Goal: Task Accomplishment & Management: Complete application form

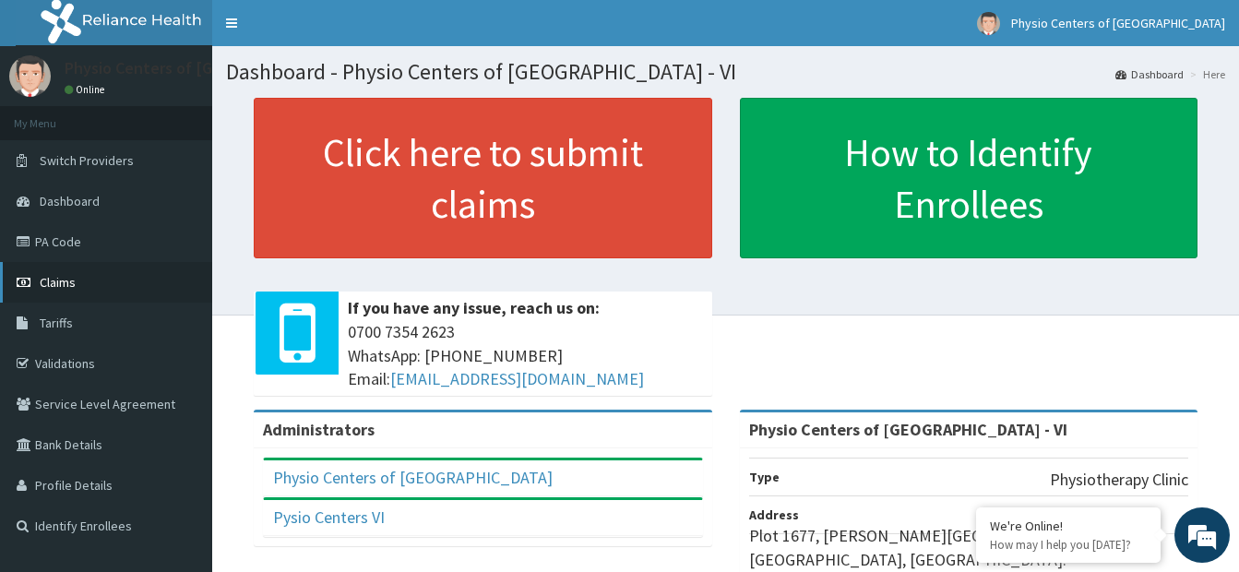
click at [122, 289] on link "Claims" at bounding box center [106, 282] width 212 height 41
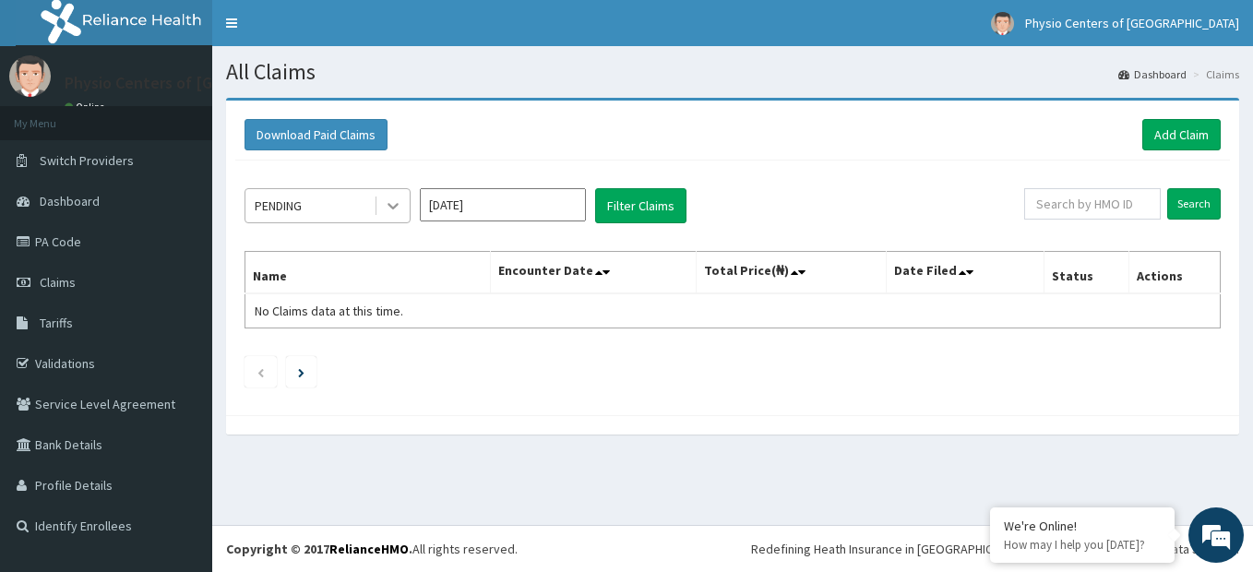
click at [402, 206] on div at bounding box center [392, 205] width 33 height 33
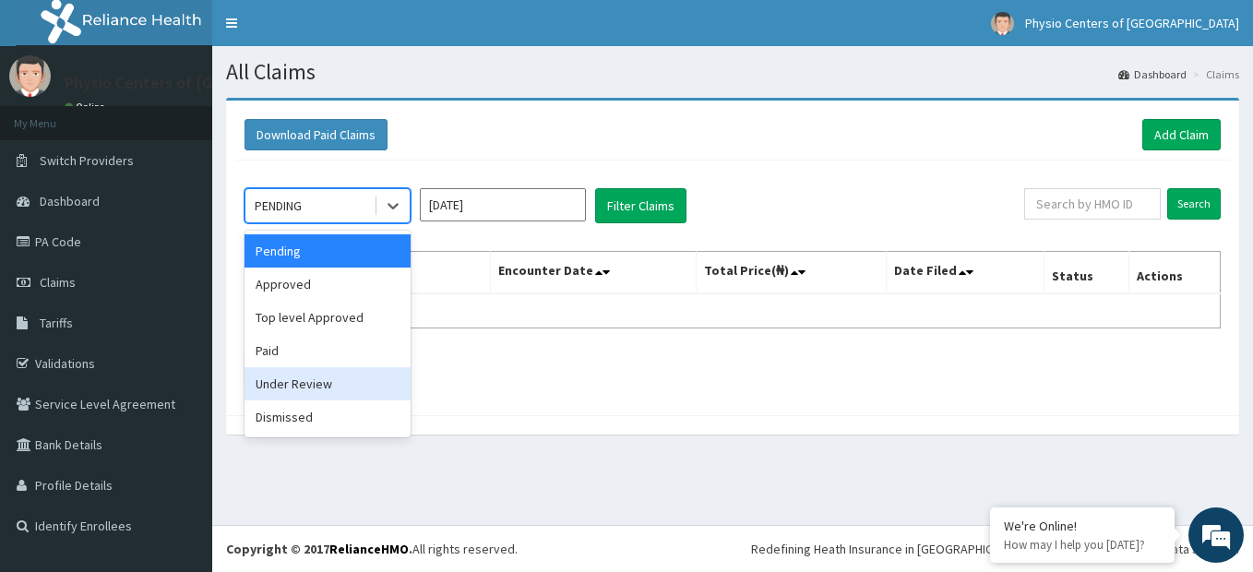
click at [322, 383] on div "Under Review" at bounding box center [327, 383] width 166 height 33
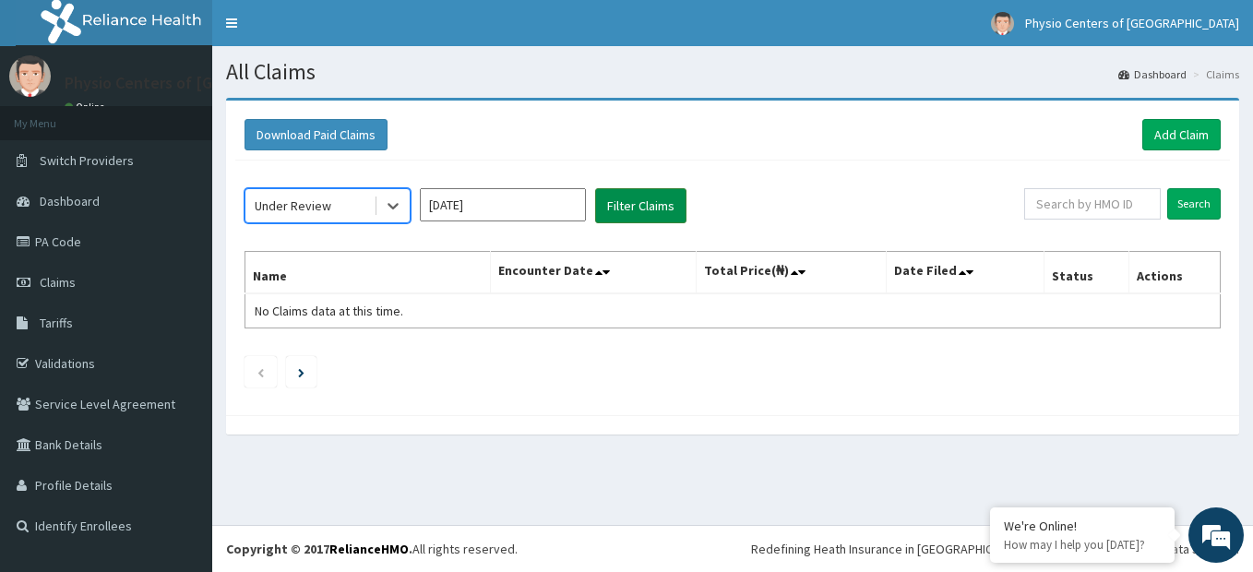
click at [640, 208] on button "Filter Claims" at bounding box center [640, 205] width 91 height 35
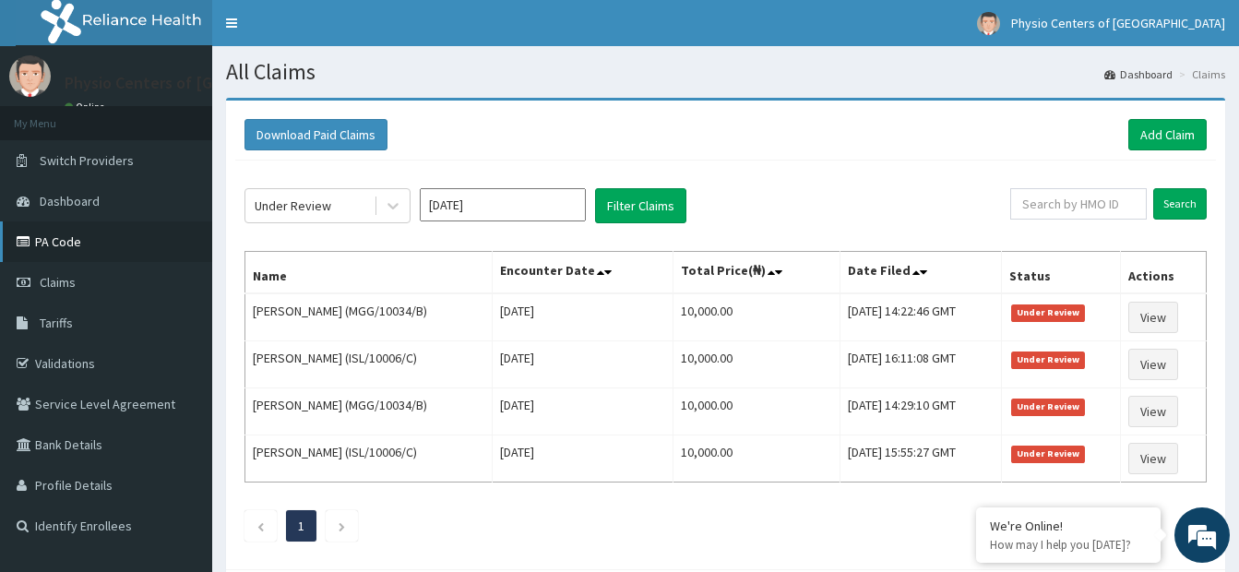
click at [140, 239] on link "PA Code" at bounding box center [106, 241] width 212 height 41
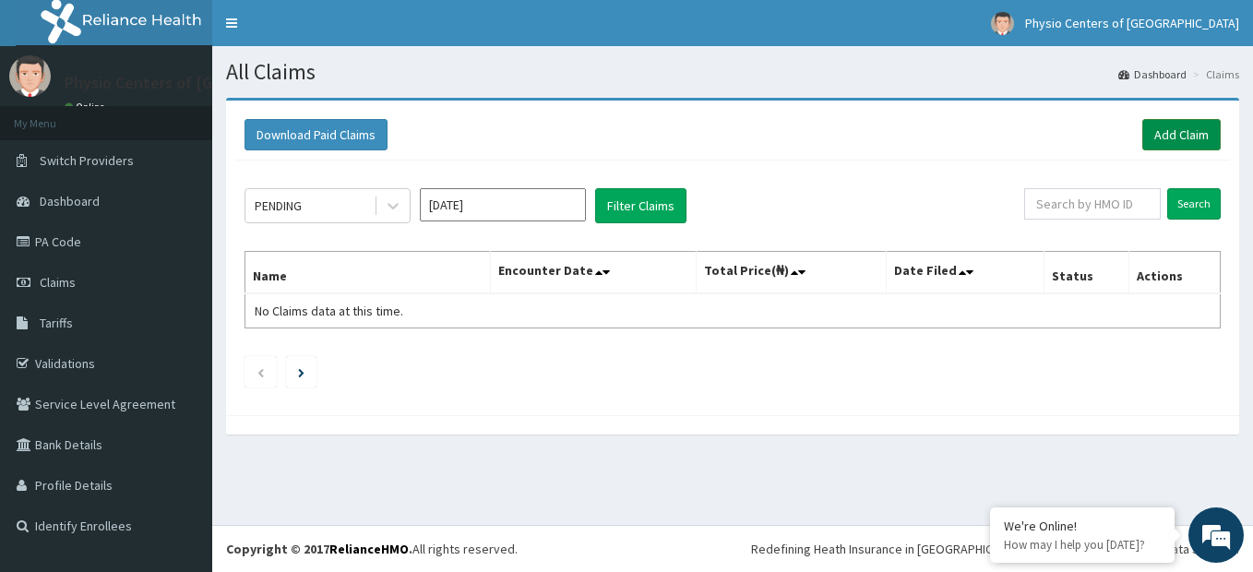
click at [1183, 137] on link "Add Claim" at bounding box center [1181, 134] width 78 height 31
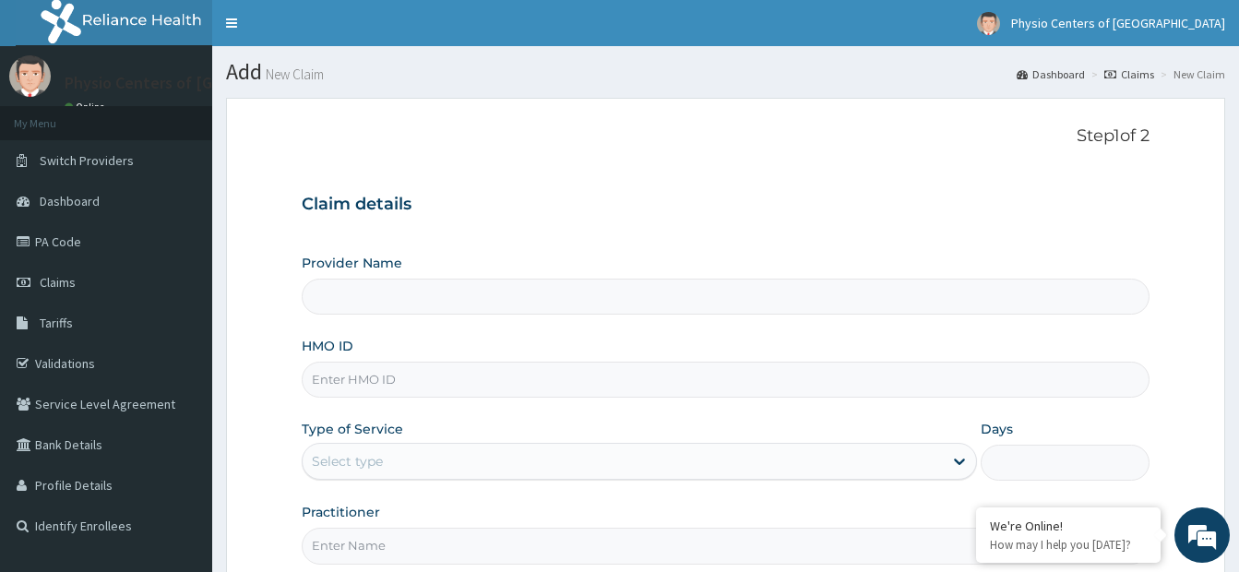
click at [497, 384] on input "HMO ID" at bounding box center [726, 380] width 848 height 36
type input "Physio Centers of Africa - VI"
type input "MGG/10034/B"
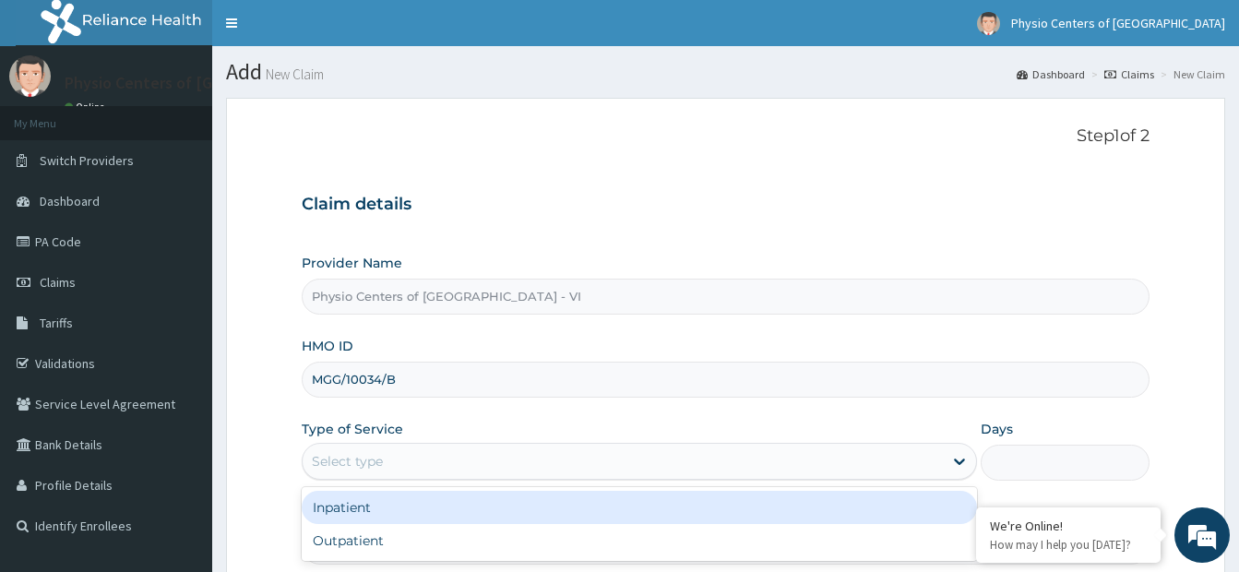
click at [470, 459] on div "Select type" at bounding box center [623, 462] width 640 height 30
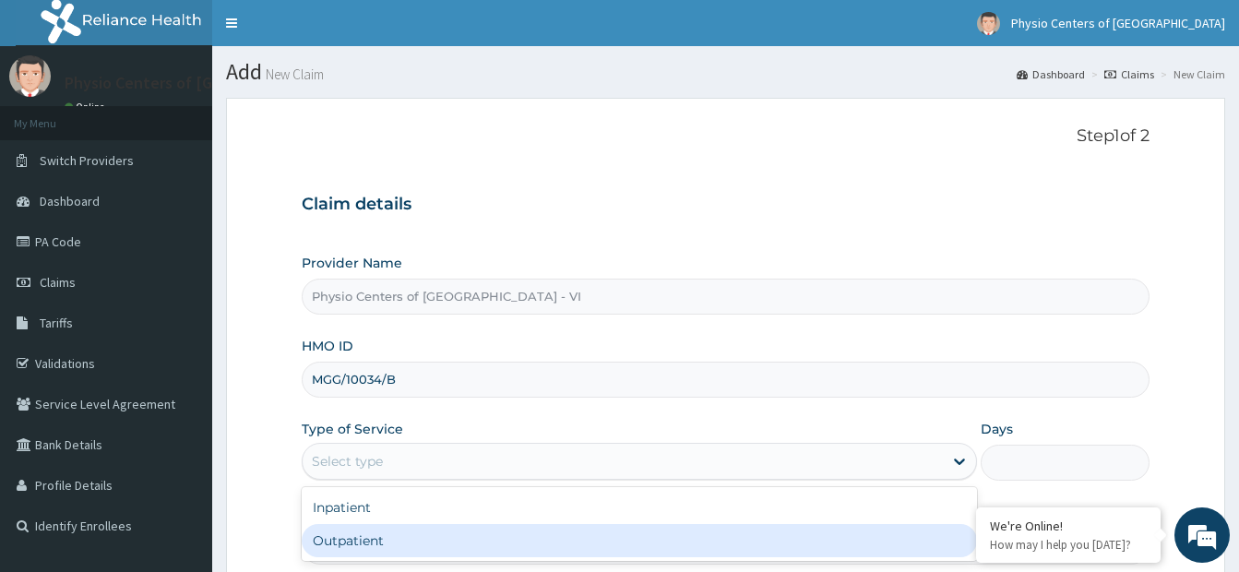
click at [413, 546] on div "Outpatient" at bounding box center [639, 540] width 675 height 33
type input "1"
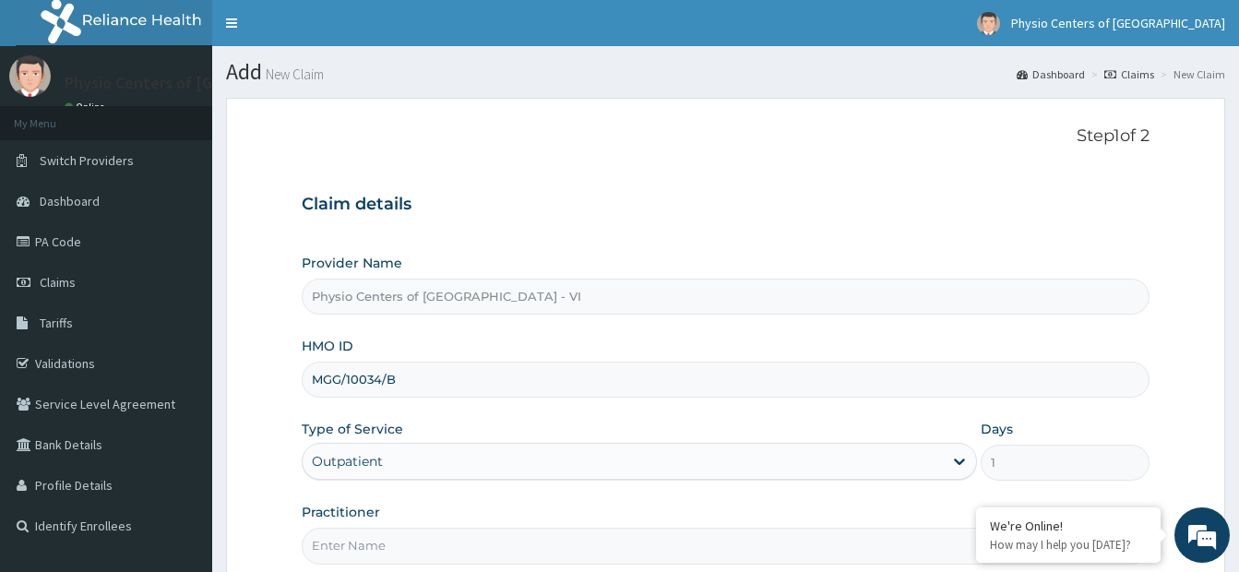
click at [422, 547] on input "Practitioner" at bounding box center [726, 546] width 848 height 36
type input "PT DAVIS N"
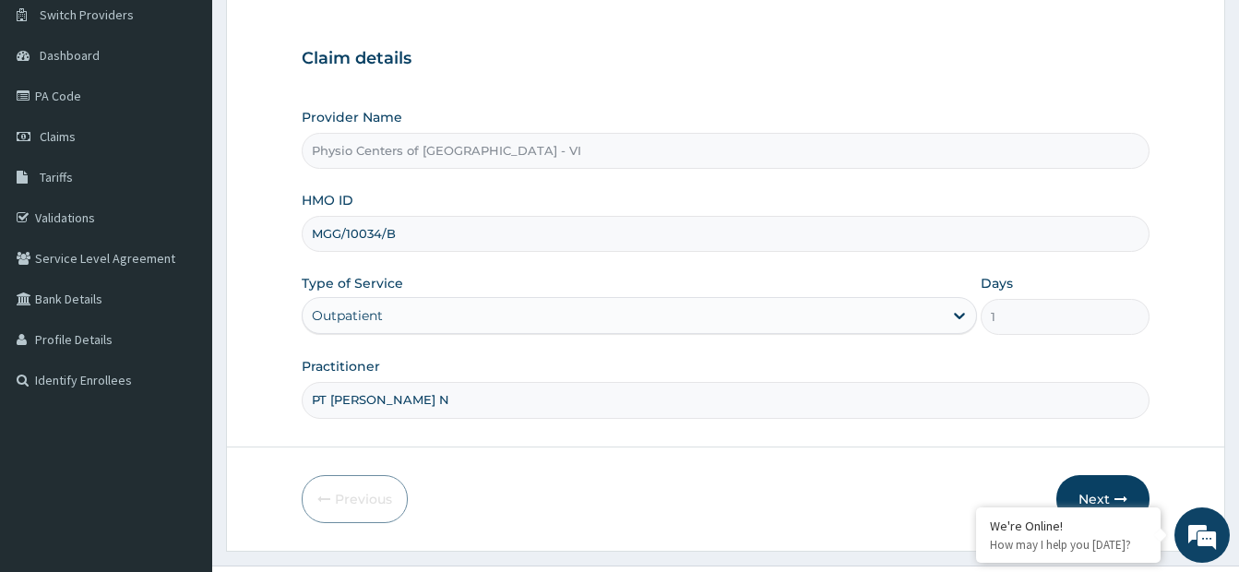
scroll to position [186, 0]
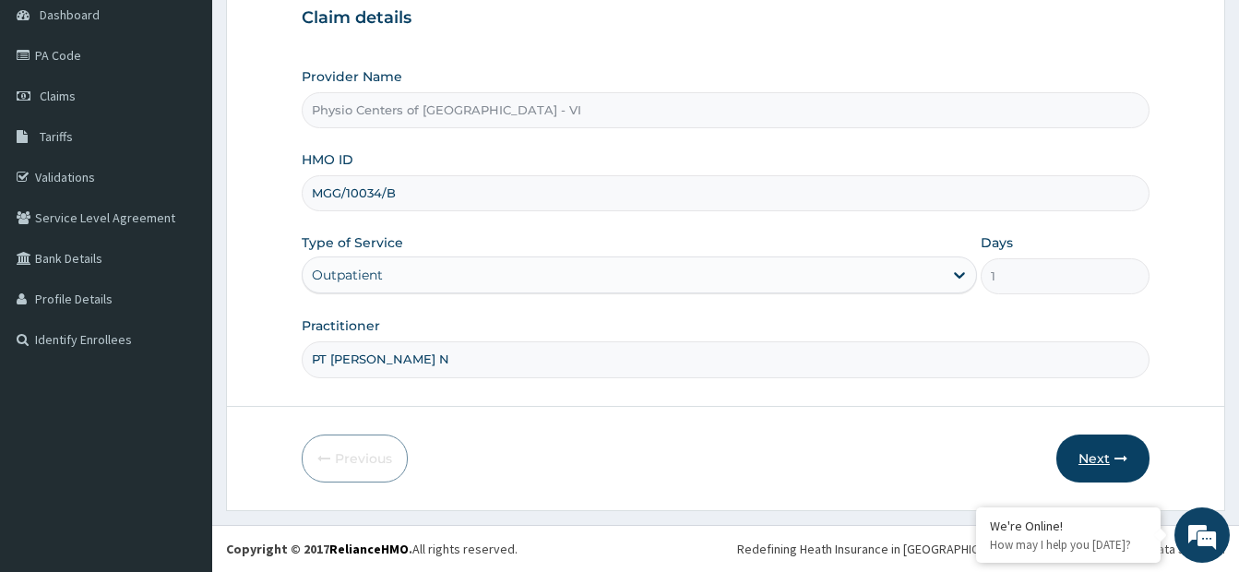
click at [1091, 462] on button "Next" at bounding box center [1102, 459] width 93 height 48
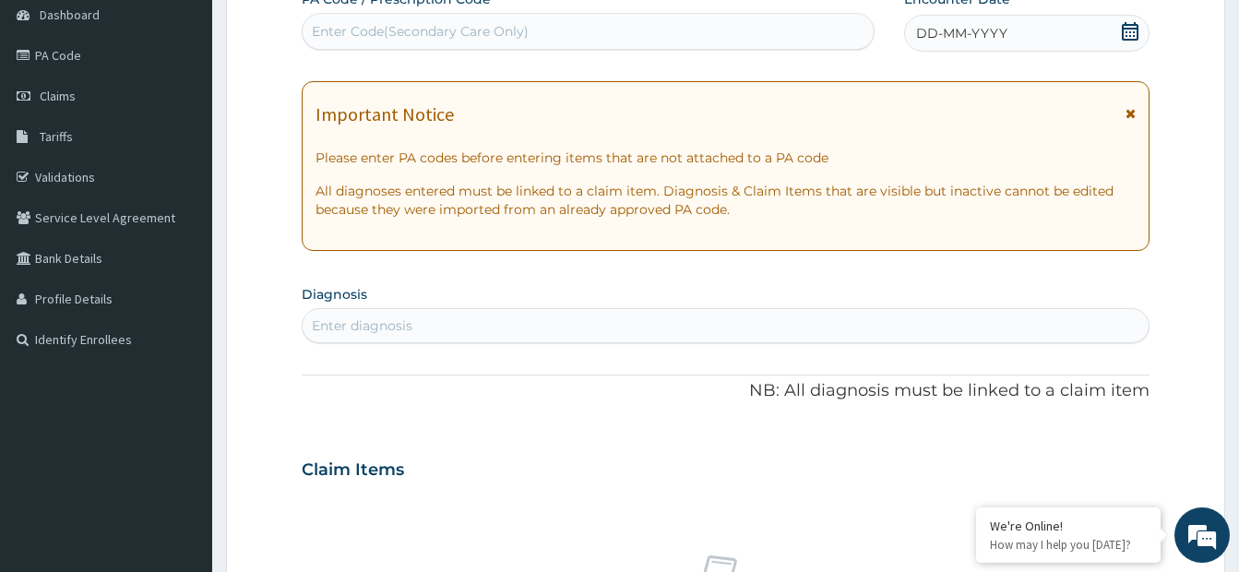
click at [632, 43] on div "Enter Code(Secondary Care Only)" at bounding box center [588, 32] width 571 height 30
paste input "PA/BC9C78"
type input "PA/BC9C78"
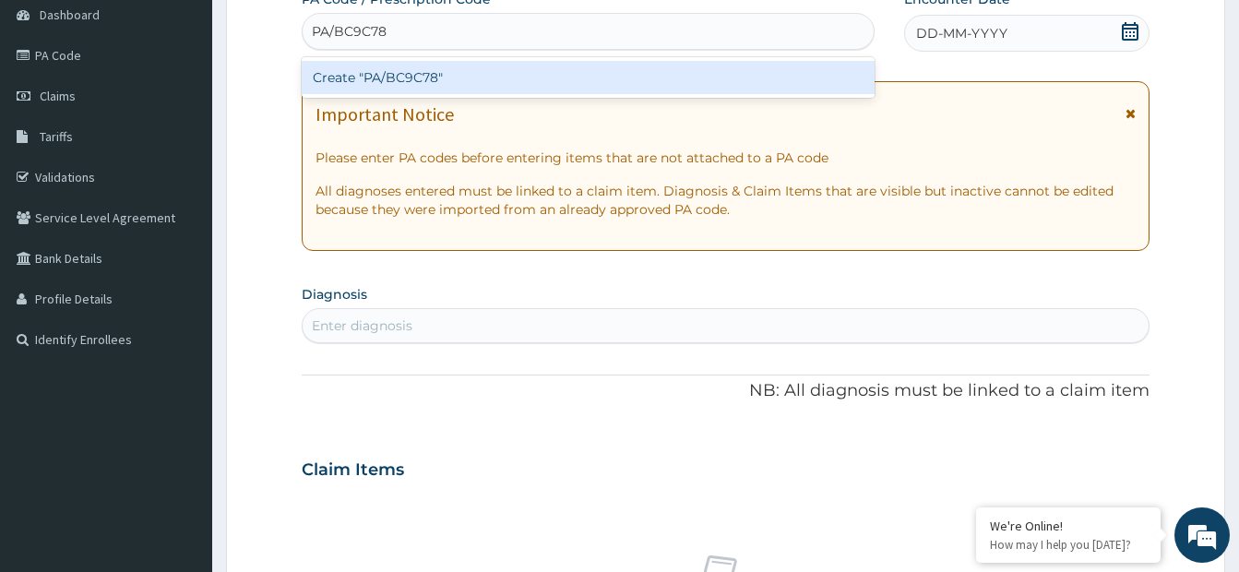
click at [615, 76] on div "Create "PA/BC9C78"" at bounding box center [588, 77] width 573 height 33
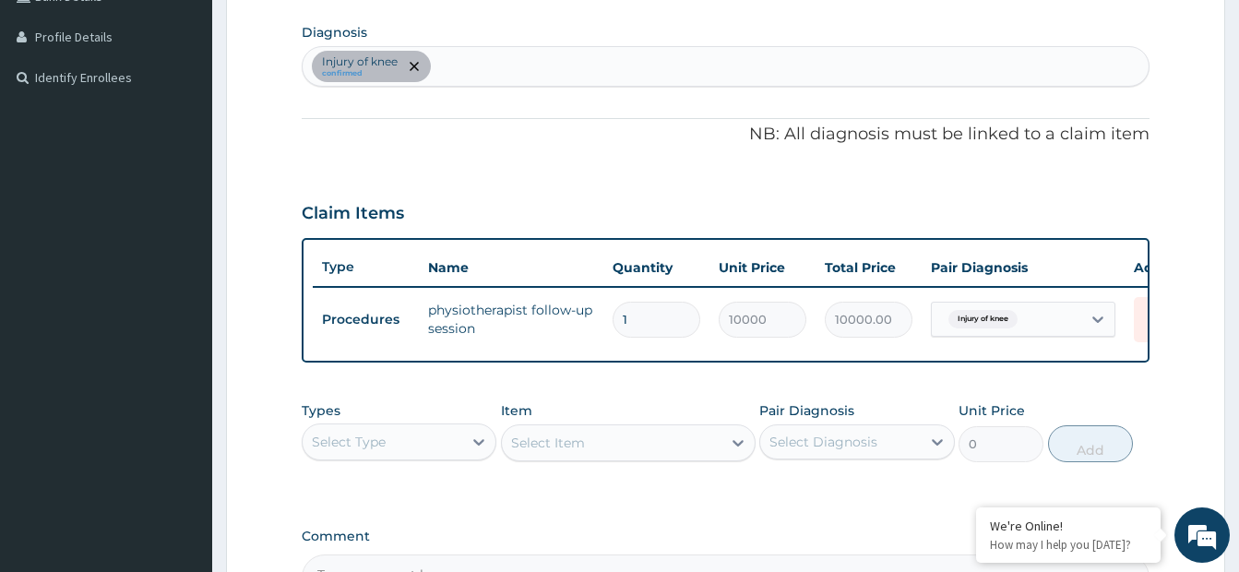
scroll to position [685, 0]
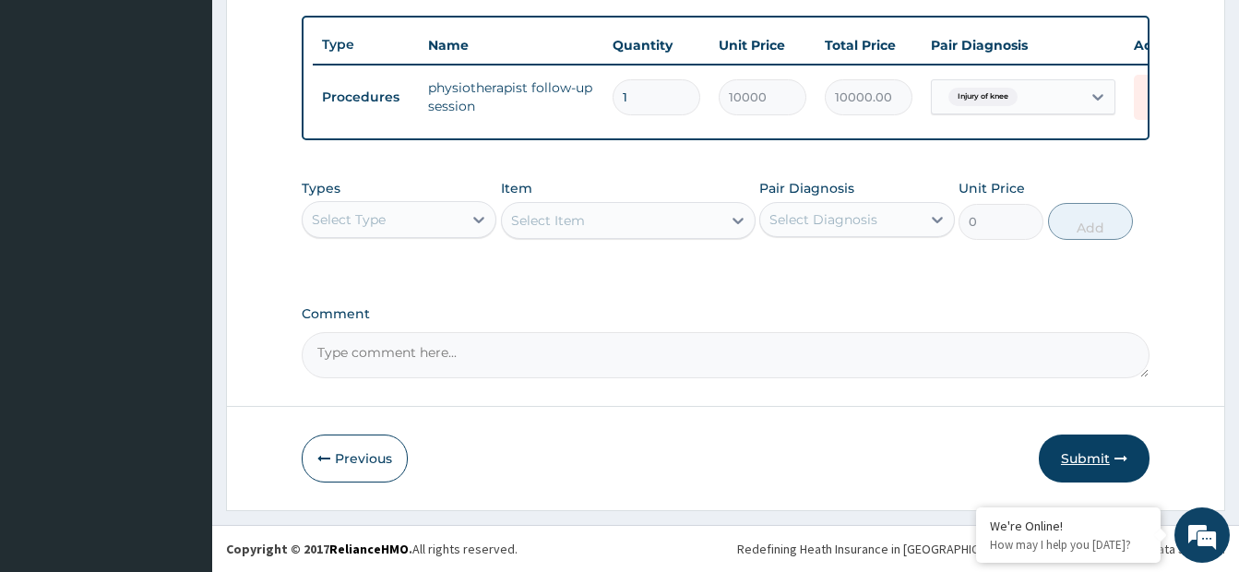
click at [1102, 457] on button "Submit" at bounding box center [1094, 459] width 111 height 48
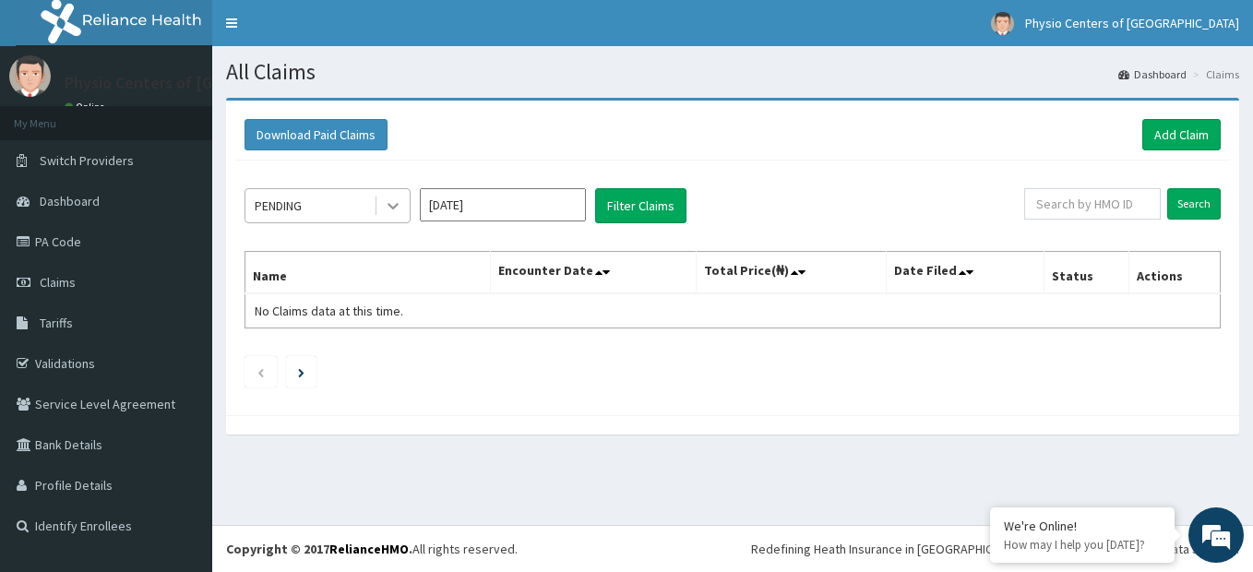
click at [391, 198] on icon at bounding box center [393, 206] width 18 height 18
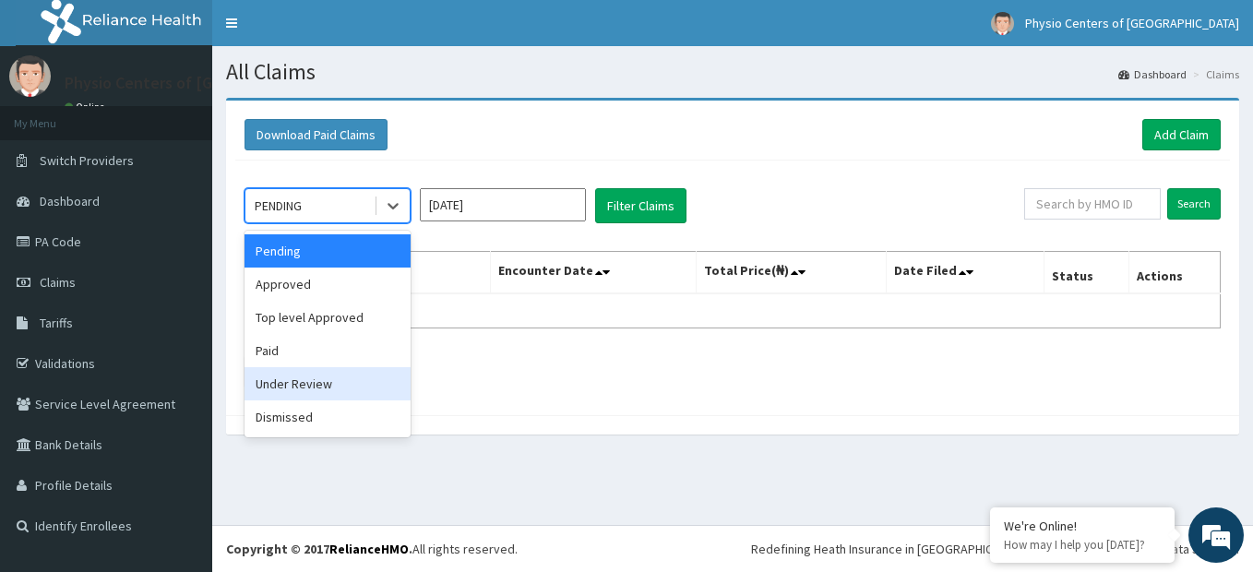
click at [298, 387] on div "Under Review" at bounding box center [327, 383] width 166 height 33
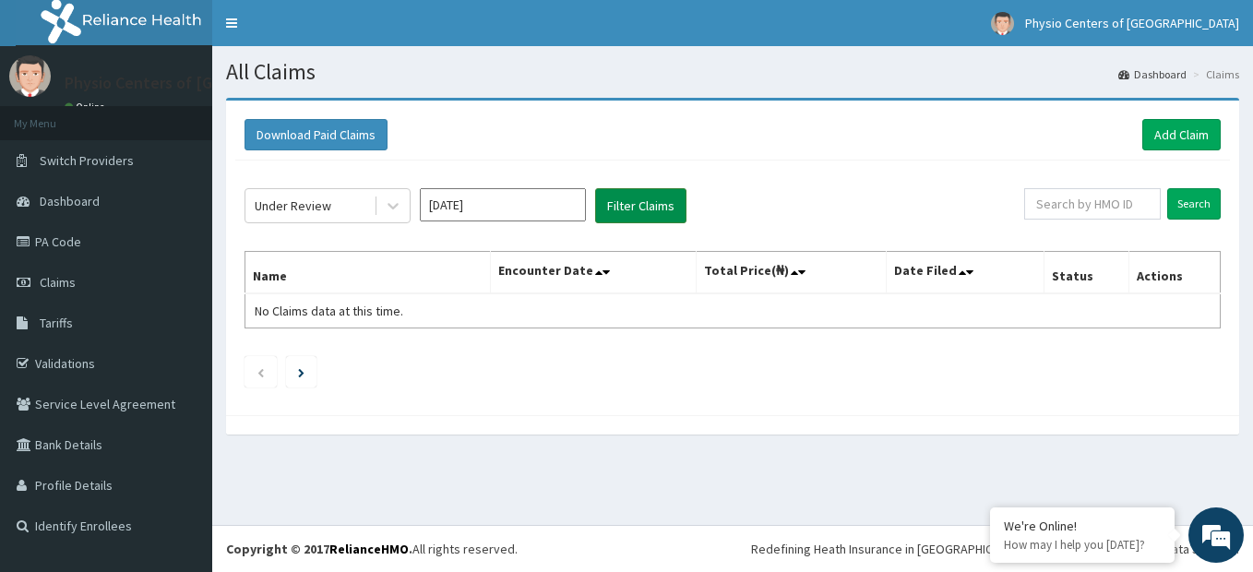
click at [655, 212] on button "Filter Claims" at bounding box center [640, 205] width 91 height 35
